Goal: Task Accomplishment & Management: Manage account settings

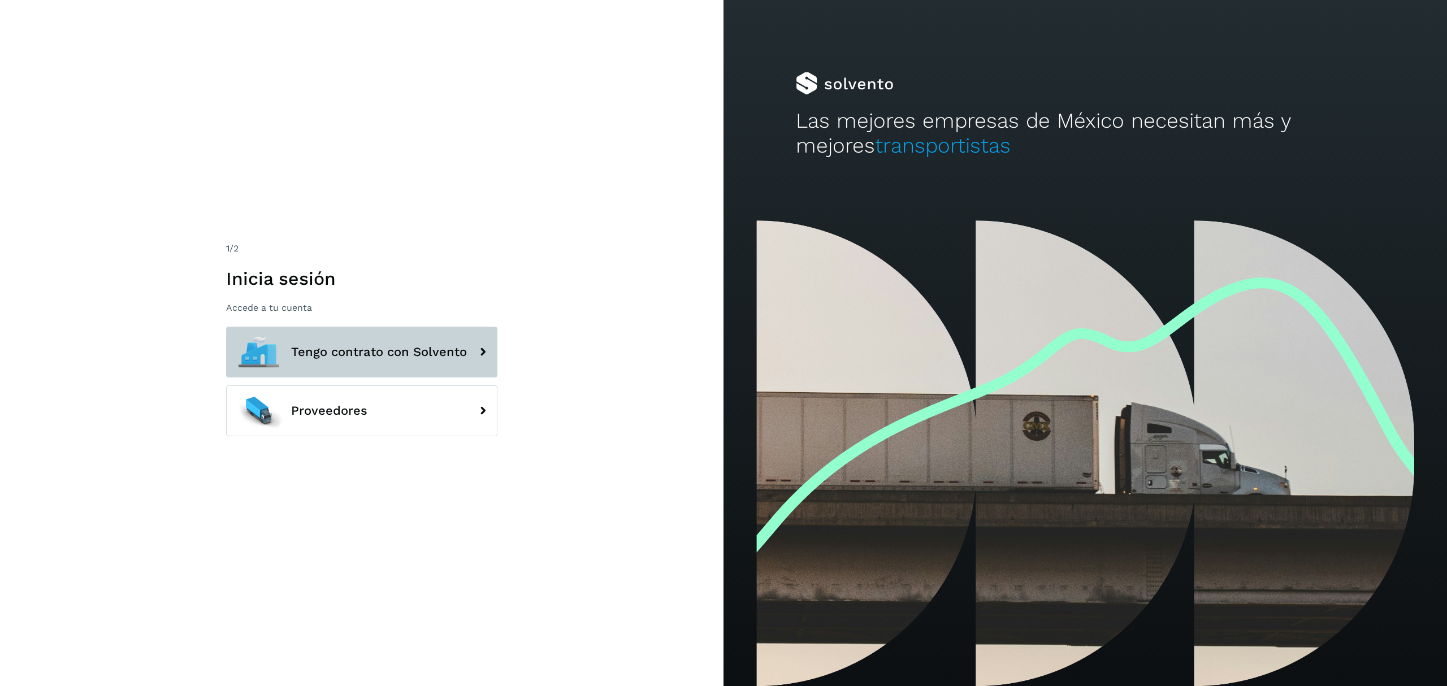
click at [426, 362] on button "Tengo contrato con Solvento" at bounding box center [361, 352] width 271 height 51
click at [476, 358] on icon at bounding box center [482, 352] width 23 height 23
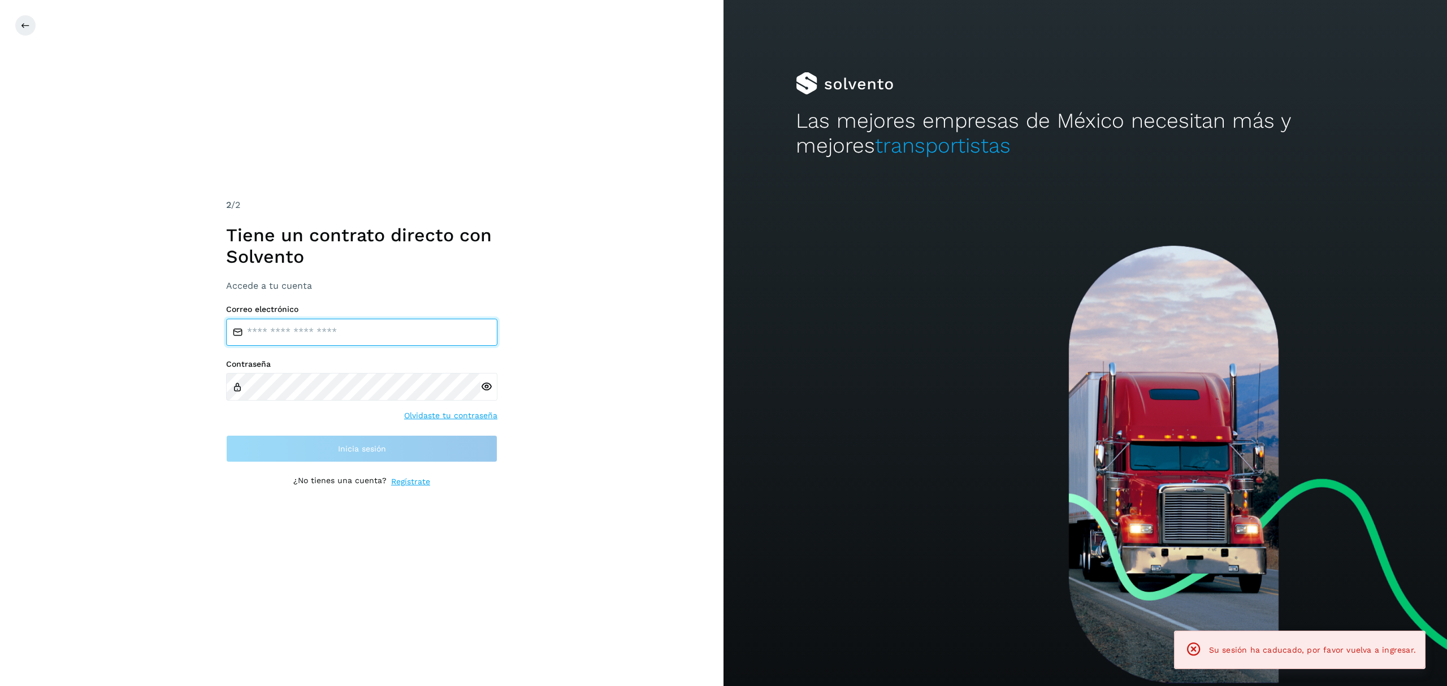
click at [293, 336] on input "email" at bounding box center [361, 332] width 271 height 27
type input "**********"
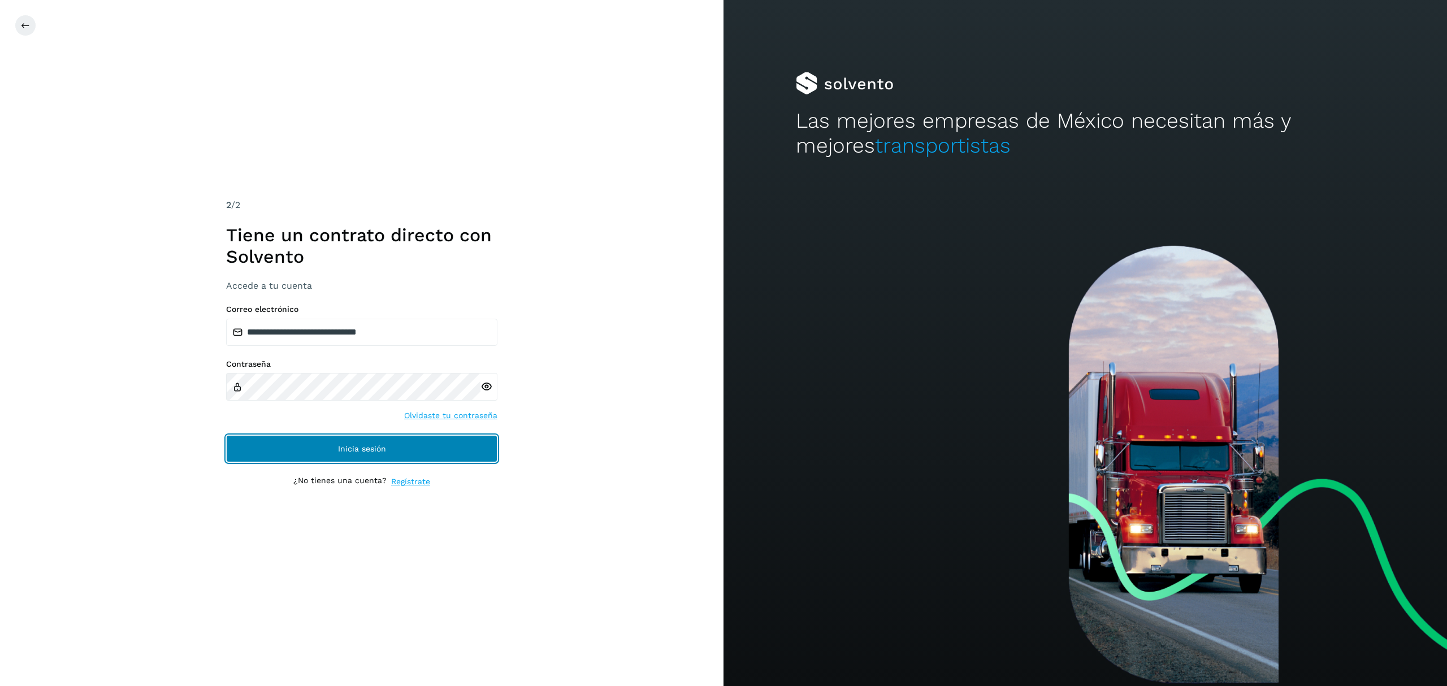
click at [313, 435] on button "Inicia sesión" at bounding box center [361, 448] width 271 height 27
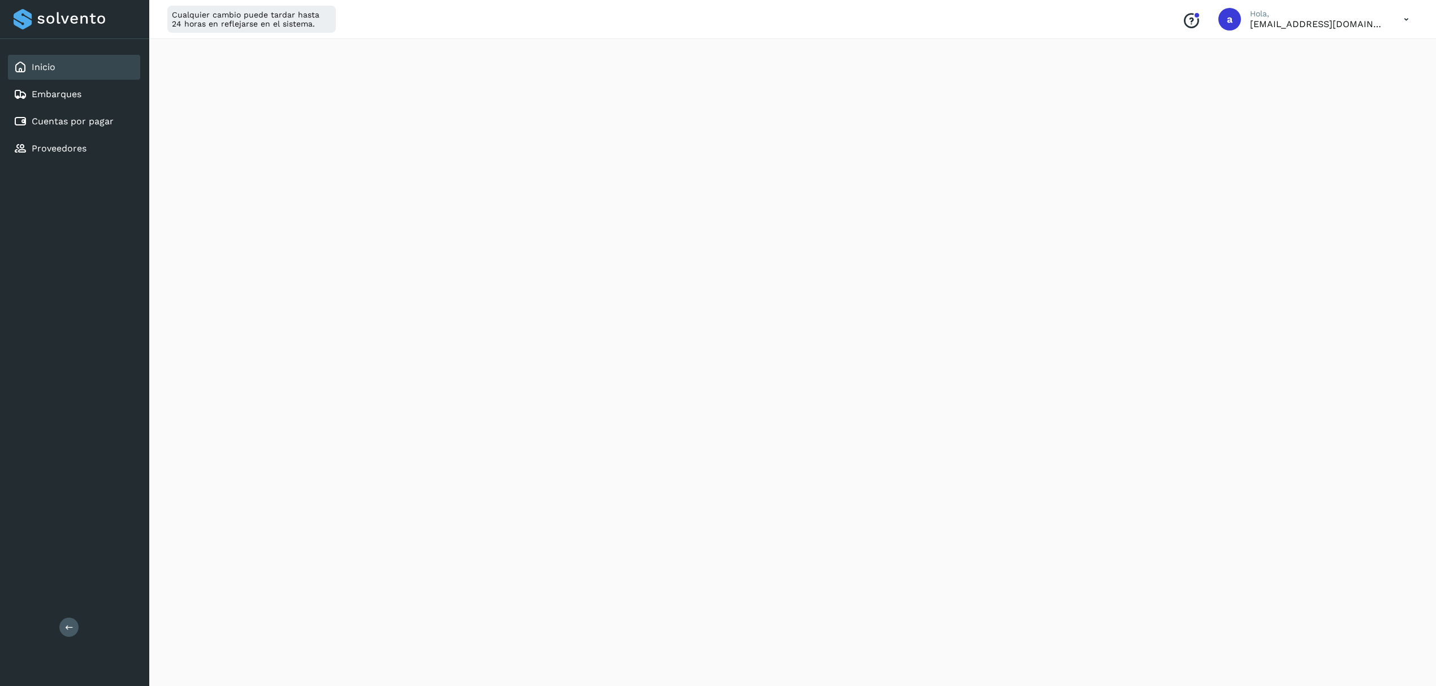
scroll to position [301, 0]
